Goal: Task Accomplishment & Management: Manage account settings

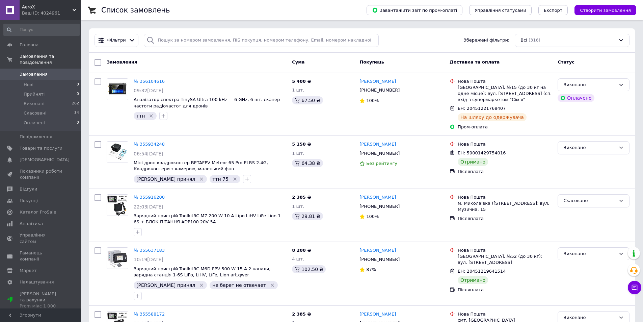
click at [62, 71] on span "Замовлення" at bounding box center [41, 74] width 43 height 6
click at [285, 118] on div "ттн" at bounding box center [210, 115] width 156 height 11
click at [64, 142] on link "Товари та послуги" at bounding box center [41, 147] width 83 height 11
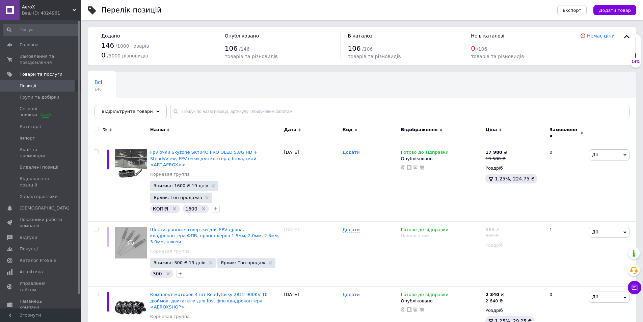
drag, startPoint x: 226, startPoint y: 99, endPoint x: 220, endPoint y: 117, distance: 19.2
click at [225, 102] on div "Всі 146 Ok Відфільтровано... Зберегти" at bounding box center [362, 99] width 549 height 56
click at [220, 117] on input "text" at bounding box center [399, 112] width 459 height 14
type input "caddx"
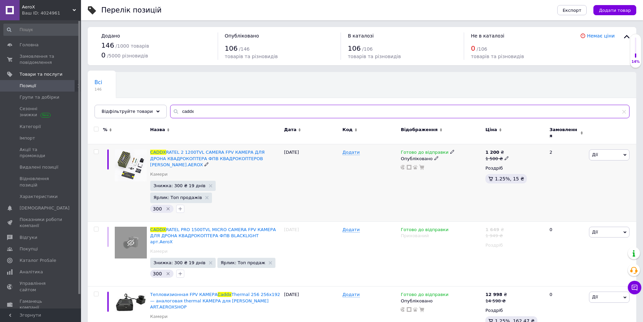
scroll to position [68, 0]
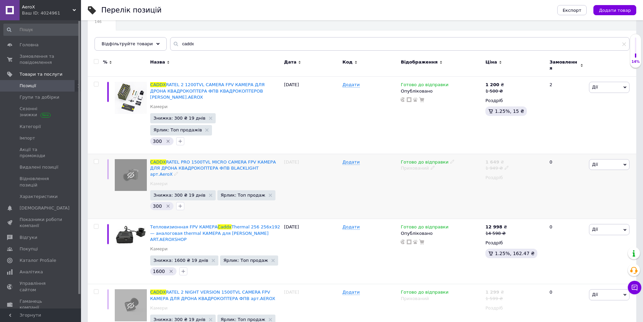
click at [431, 165] on icon at bounding box center [433, 167] width 4 height 4
click at [418, 176] on li "Опубліковано" at bounding box center [440, 180] width 84 height 9
click at [591, 159] on span "Дії" at bounding box center [609, 164] width 41 height 11
click at [501, 165] on div "1 949 ₴" at bounding box center [496, 168] width 23 height 6
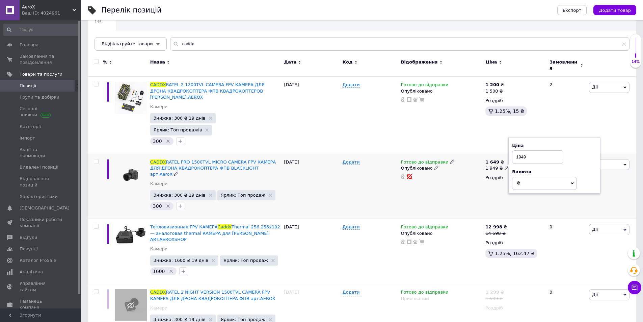
click at [527, 150] on input "1949" at bounding box center [537, 157] width 51 height 14
type input "1780"
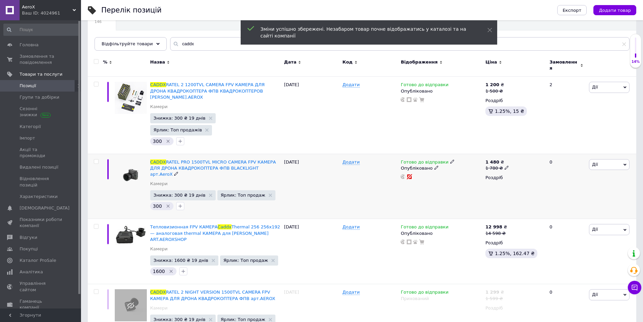
click at [591, 154] on div "[PERSON_NAME] Підняти на початок групи Копіювати Знижка Подарунок Супутні Прихо…" at bounding box center [611, 186] width 49 height 65
click at [601, 159] on span "Дії" at bounding box center [609, 164] width 41 height 11
click at [555, 258] on li "Додати в кампанію Каталог ProSale" at bounding box center [584, 262] width 89 height 9
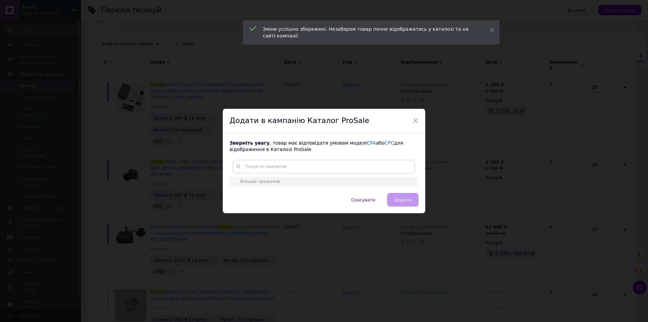
click at [284, 183] on div "Більше продажів" at bounding box center [324, 181] width 182 height 6
radio input "true"
click at [404, 200] on span "Додати" at bounding box center [402, 199] width 17 height 5
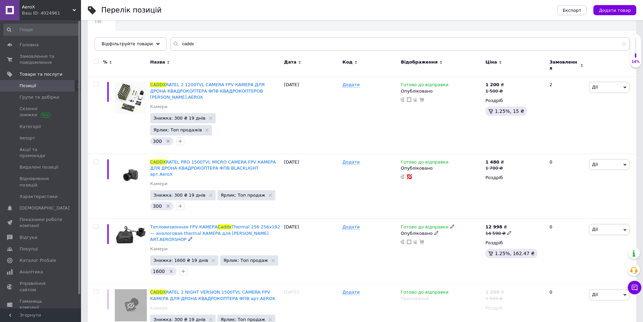
click at [51, 57] on span "Замовлення та повідомлення" at bounding box center [41, 59] width 43 height 12
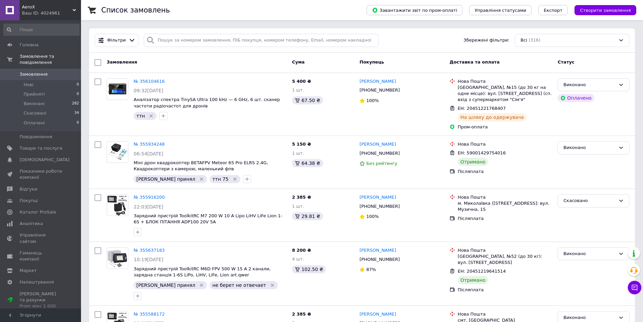
click at [39, 69] on link "Замовлення 0" at bounding box center [41, 74] width 83 height 11
click at [57, 71] on span "Замовлення" at bounding box center [41, 74] width 43 height 6
click at [53, 71] on span "Замовлення" at bounding box center [41, 74] width 43 height 6
click at [58, 71] on span "Замовлення" at bounding box center [41, 74] width 43 height 6
click at [43, 71] on link "Замовлення 0" at bounding box center [41, 74] width 83 height 11
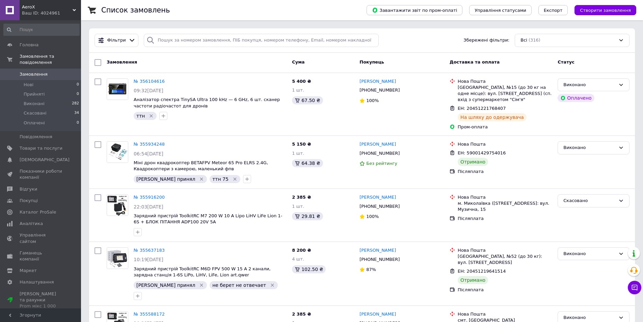
click at [51, 71] on span "Замовлення" at bounding box center [41, 74] width 43 height 6
